Goal: Find specific page/section: Find specific page/section

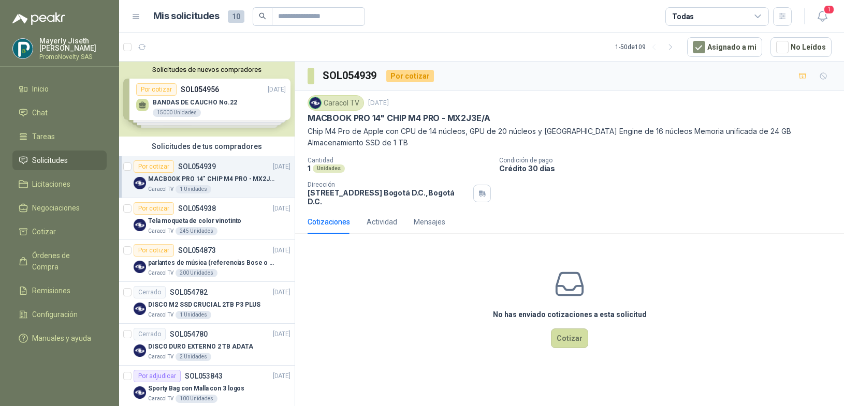
click at [42, 161] on span "Solicitudes" at bounding box center [50, 160] width 36 height 11
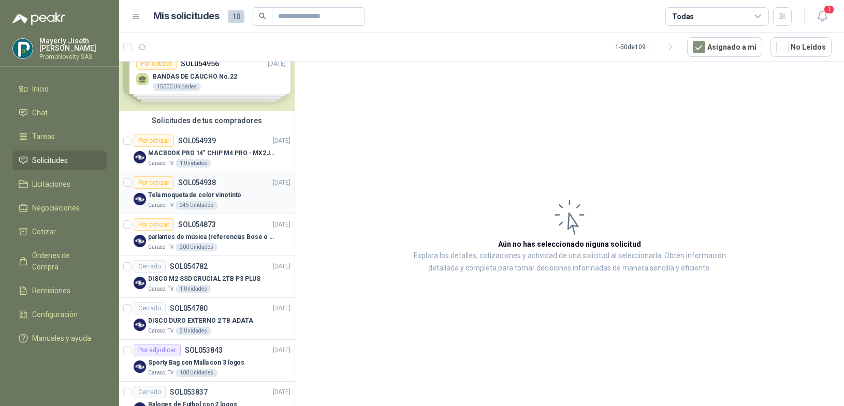
scroll to position [68, 0]
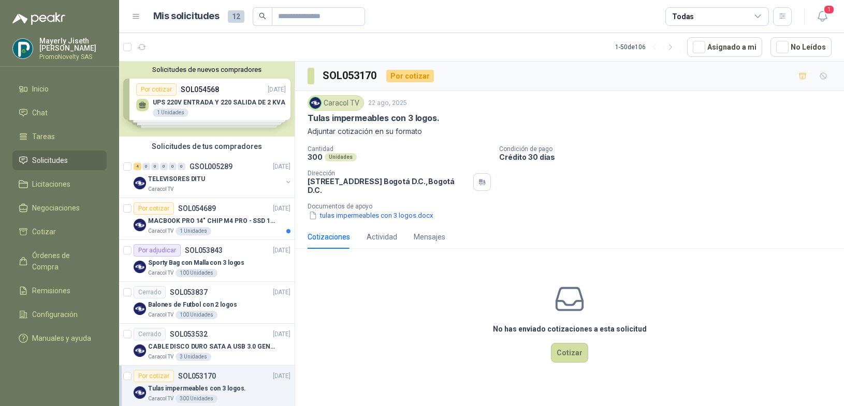
scroll to position [1325, 0]
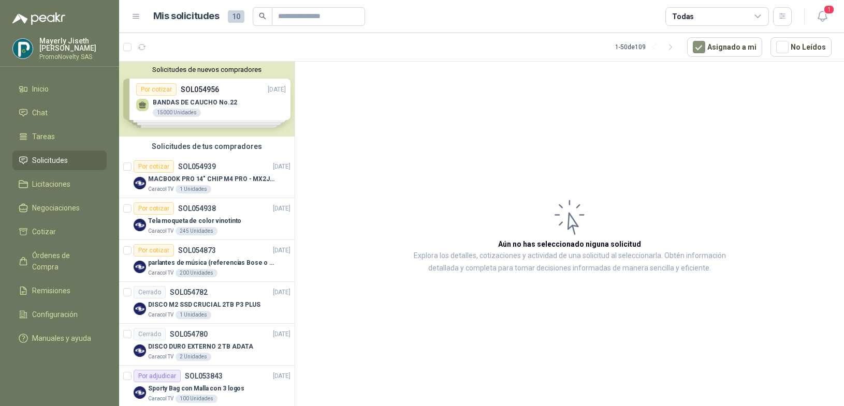
scroll to position [68, 0]
